Goal: Transaction & Acquisition: Book appointment/travel/reservation

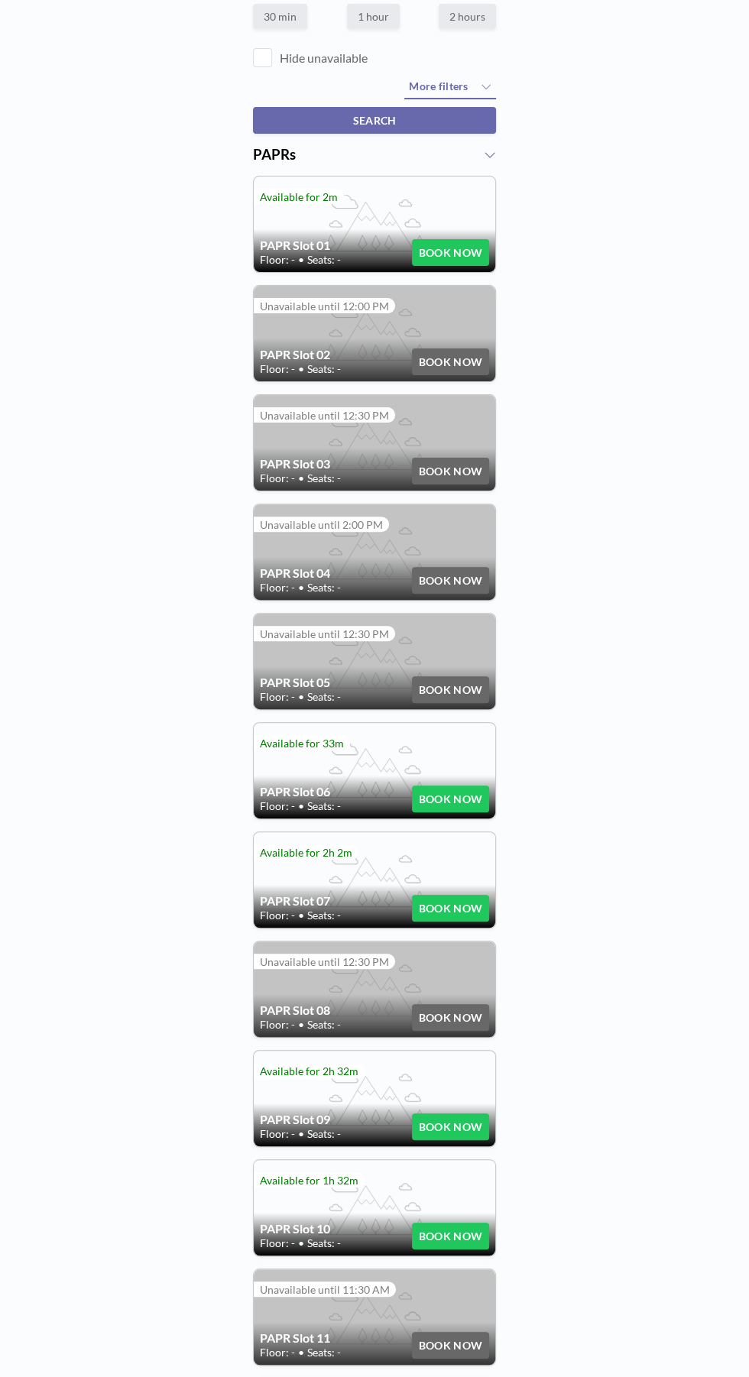
scroll to position [184, 0]
click at [462, 1119] on button "BOOK NOW" at bounding box center [450, 1127] width 77 height 27
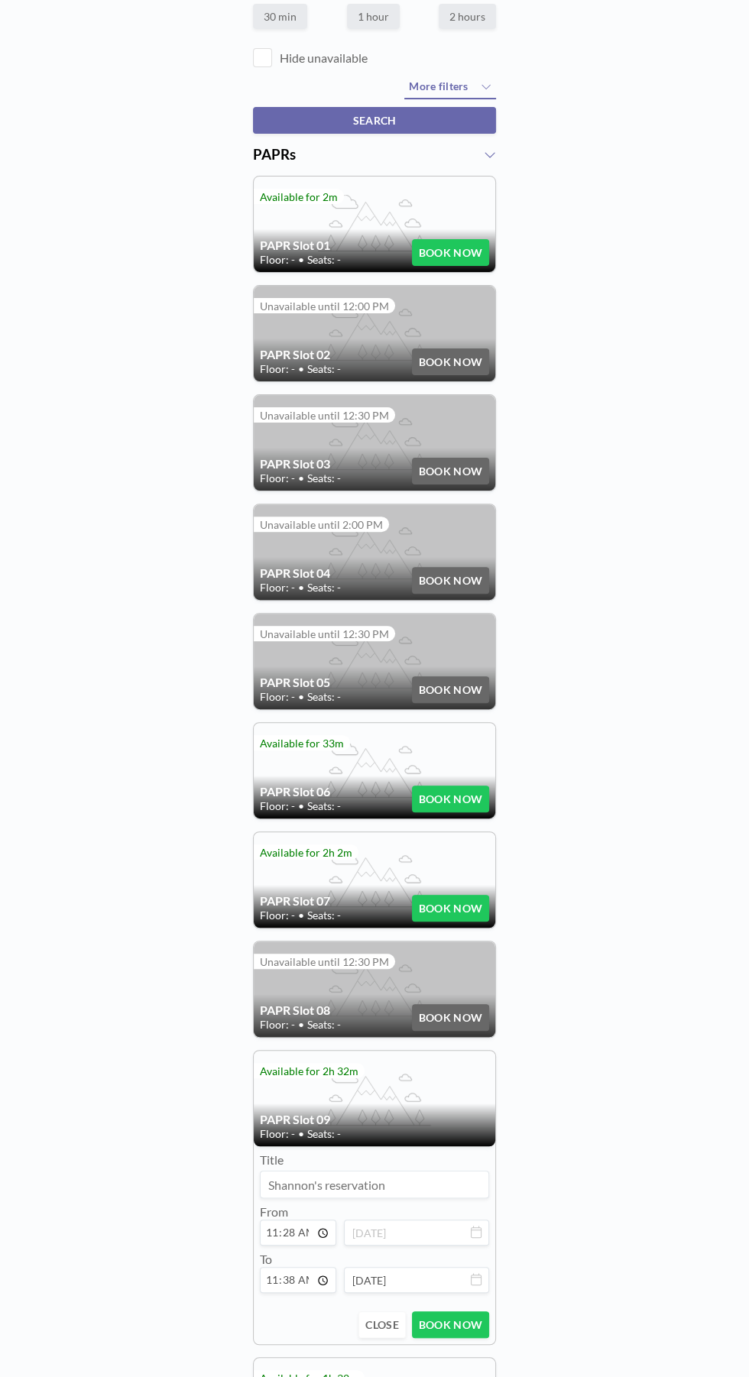
click at [294, 1226] on input "11:28" at bounding box center [298, 1233] width 76 height 26
type input "11:30"
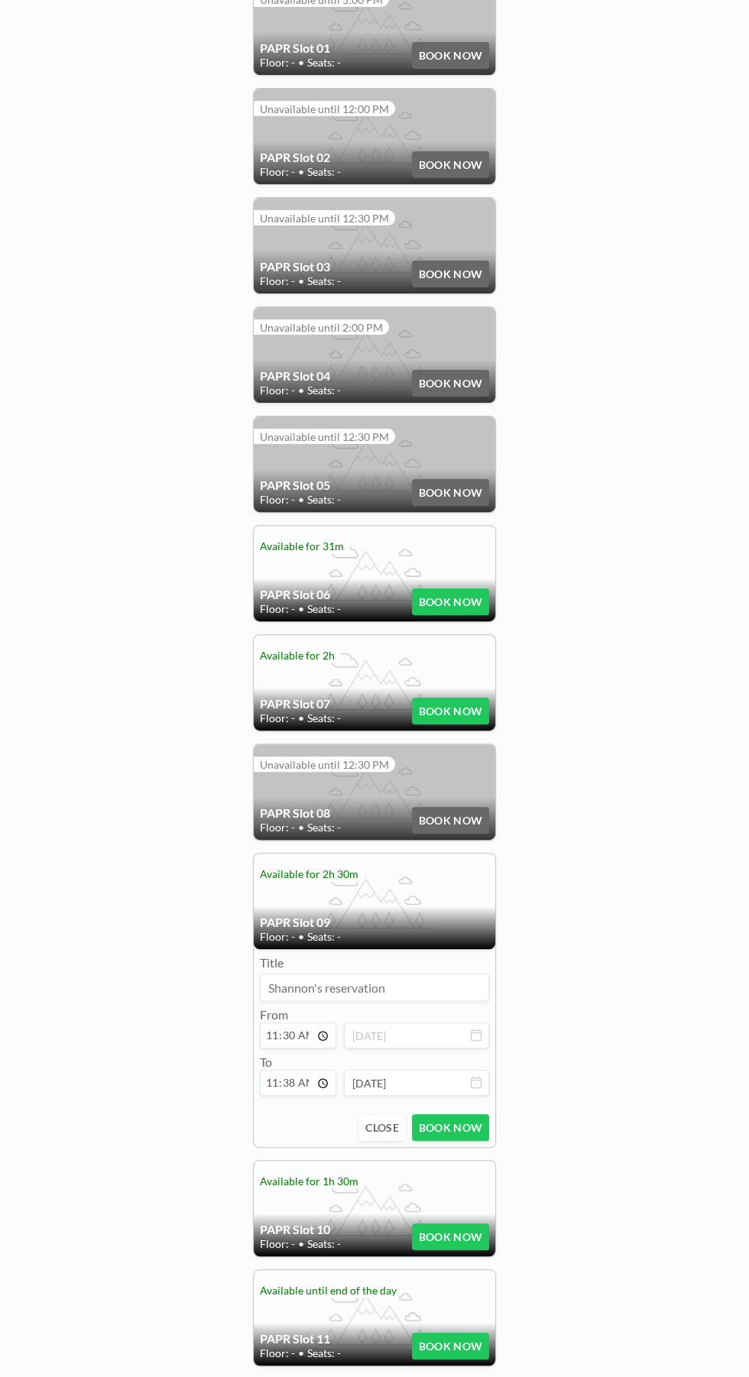
scroll to position [381, 0]
click at [300, 1078] on input "11:38" at bounding box center [298, 1083] width 76 height 26
click at [462, 1119] on button "BOOK NOW" at bounding box center [450, 1127] width 77 height 27
click at [306, 1071] on input "00:30" at bounding box center [298, 1083] width 76 height 26
type input "12:30"
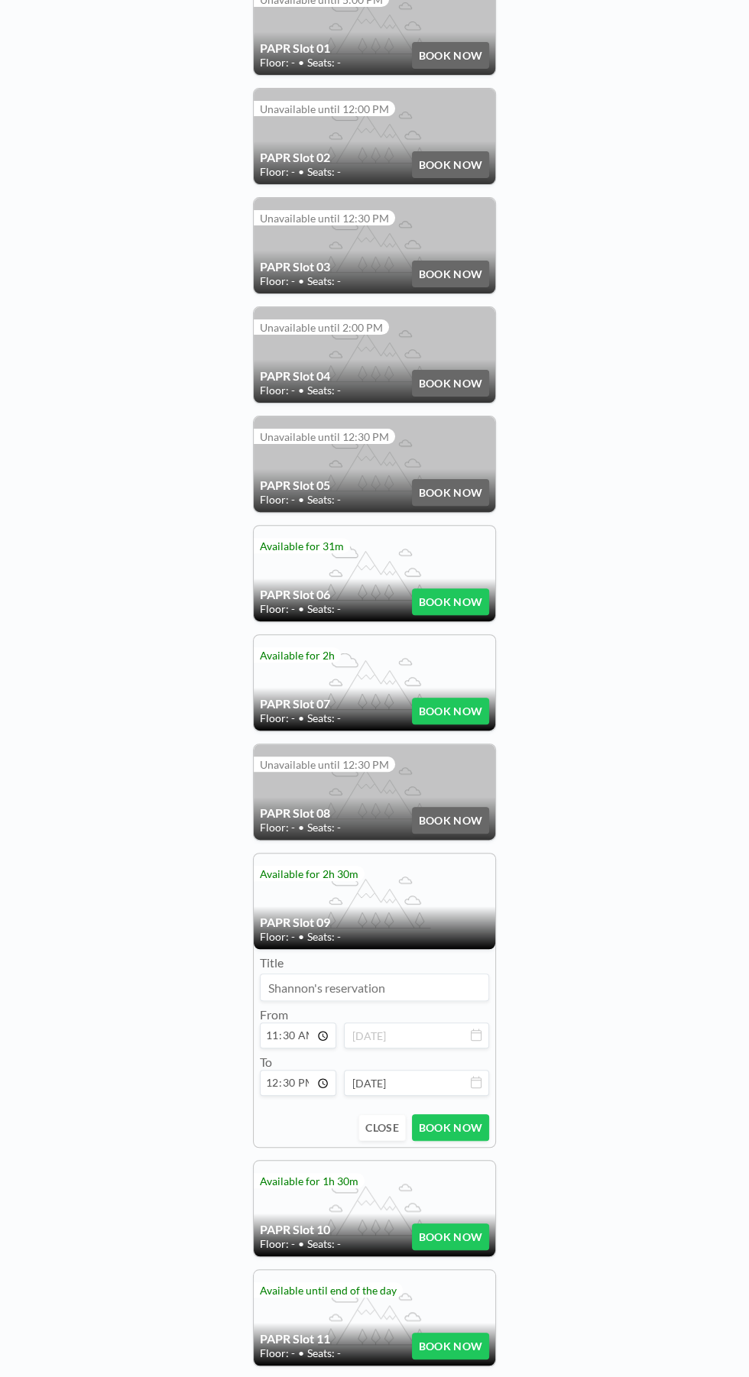
click at [464, 1114] on button "BOOK NOW" at bounding box center [450, 1127] width 77 height 27
